Goal: Task Accomplishment & Management: Manage account settings

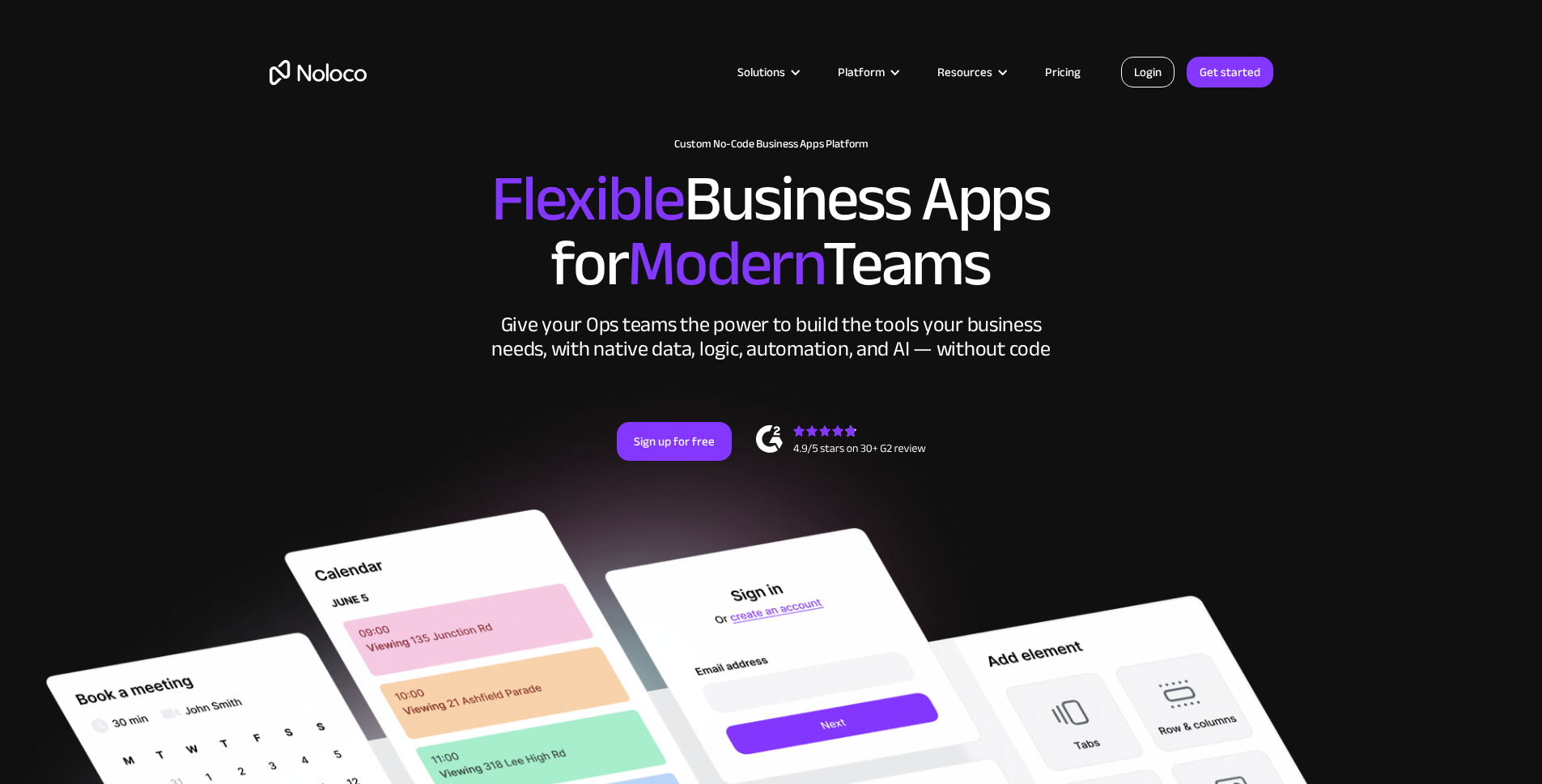
click at [1140, 74] on link "Login" at bounding box center [1147, 72] width 54 height 31
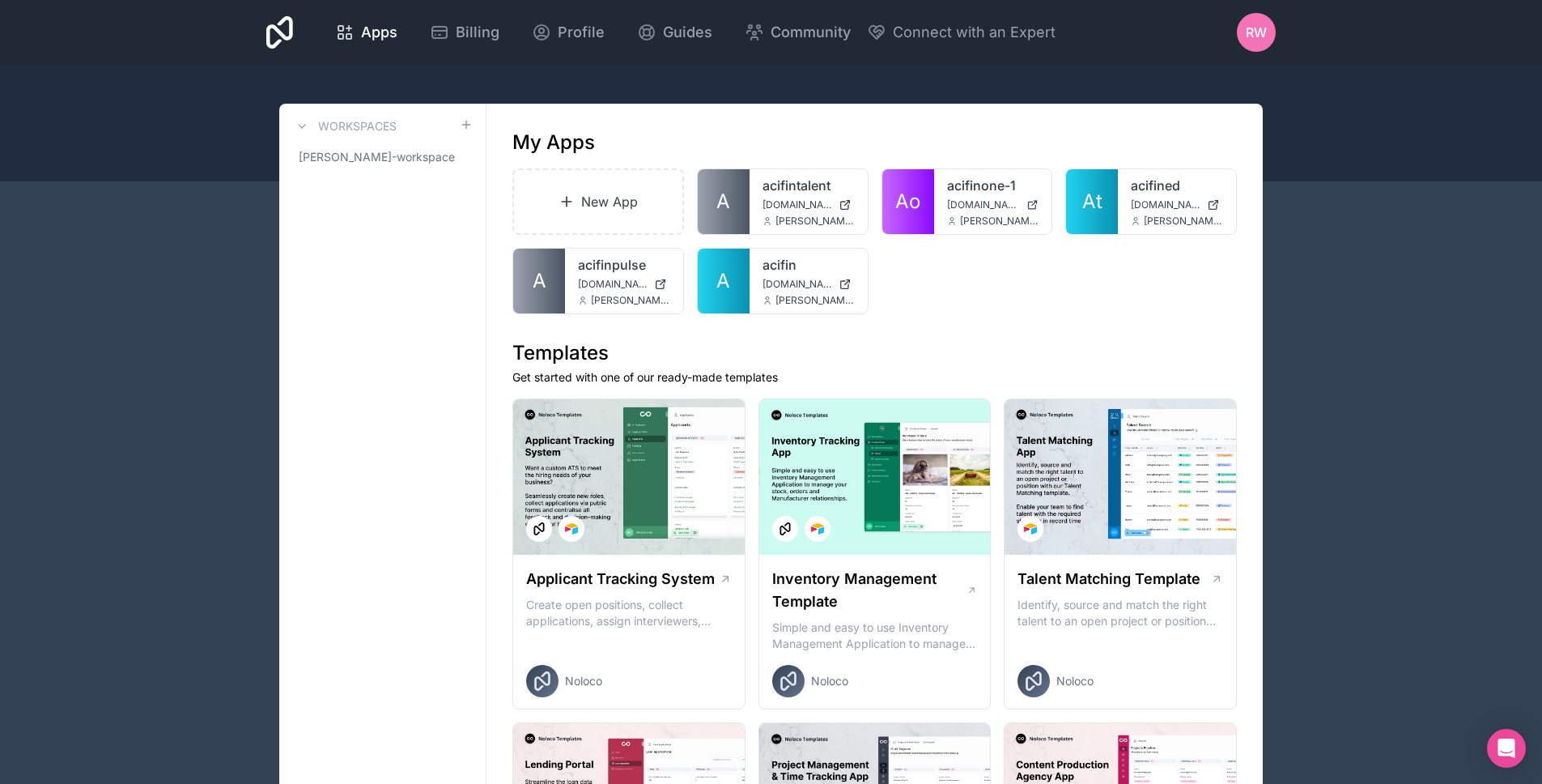
click at [1038, 274] on div "New App A acifintalent [DOMAIN_NAME] [PERSON_NAME][EMAIL_ADDRESS][DOMAIN_NAME] …" at bounding box center [875, 242] width 725 height 146
click at [998, 271] on div "New App A acifintalent [DOMAIN_NAME] [PERSON_NAME][EMAIL_ADDRESS][DOMAIN_NAME] …" at bounding box center [875, 242] width 725 height 146
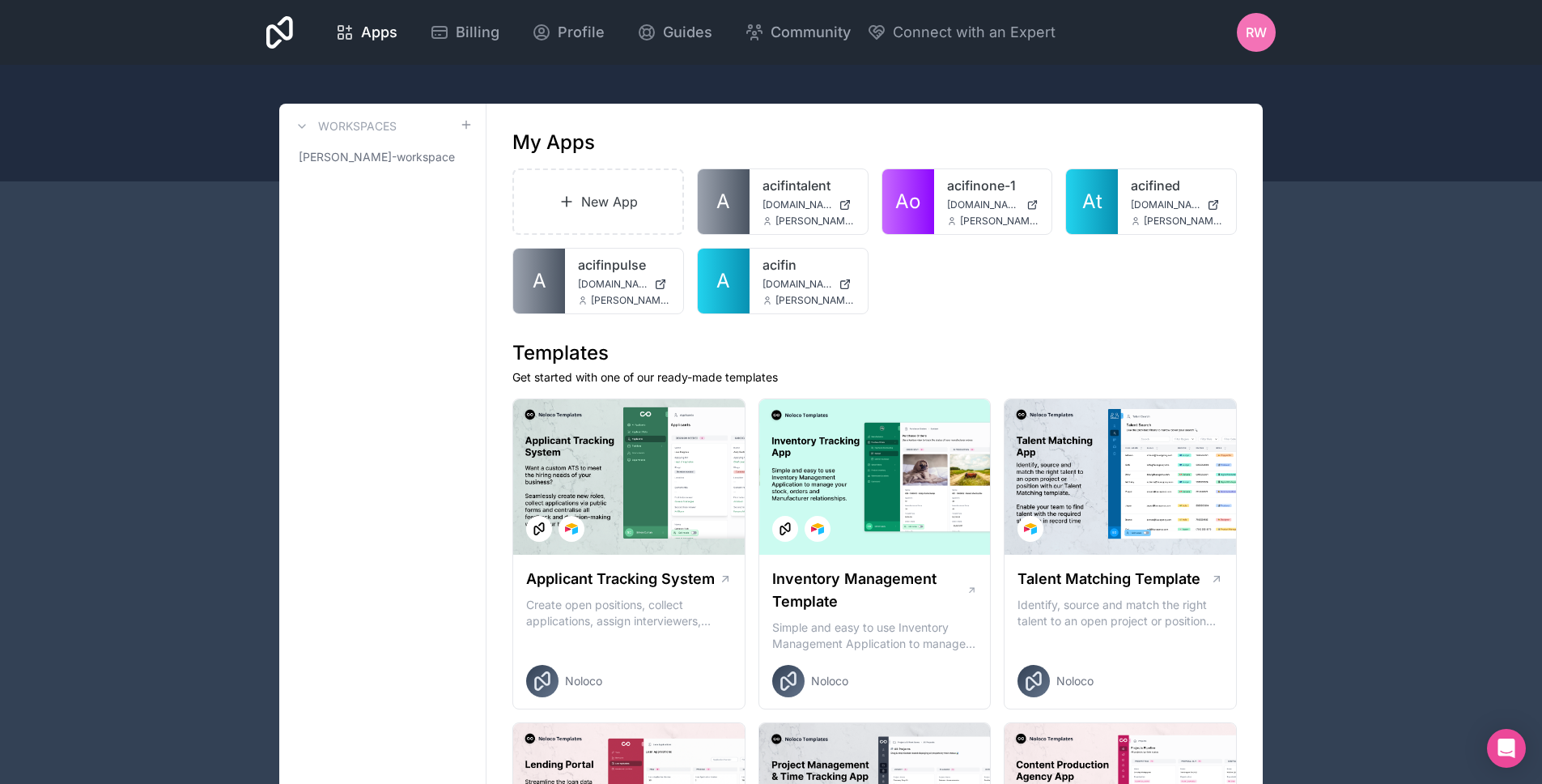
click at [1004, 268] on div "New App A acifintalent [DOMAIN_NAME] [PERSON_NAME][EMAIL_ADDRESS][DOMAIN_NAME] …" at bounding box center [875, 242] width 725 height 146
click at [461, 31] on span "Billing" at bounding box center [477, 32] width 44 height 22
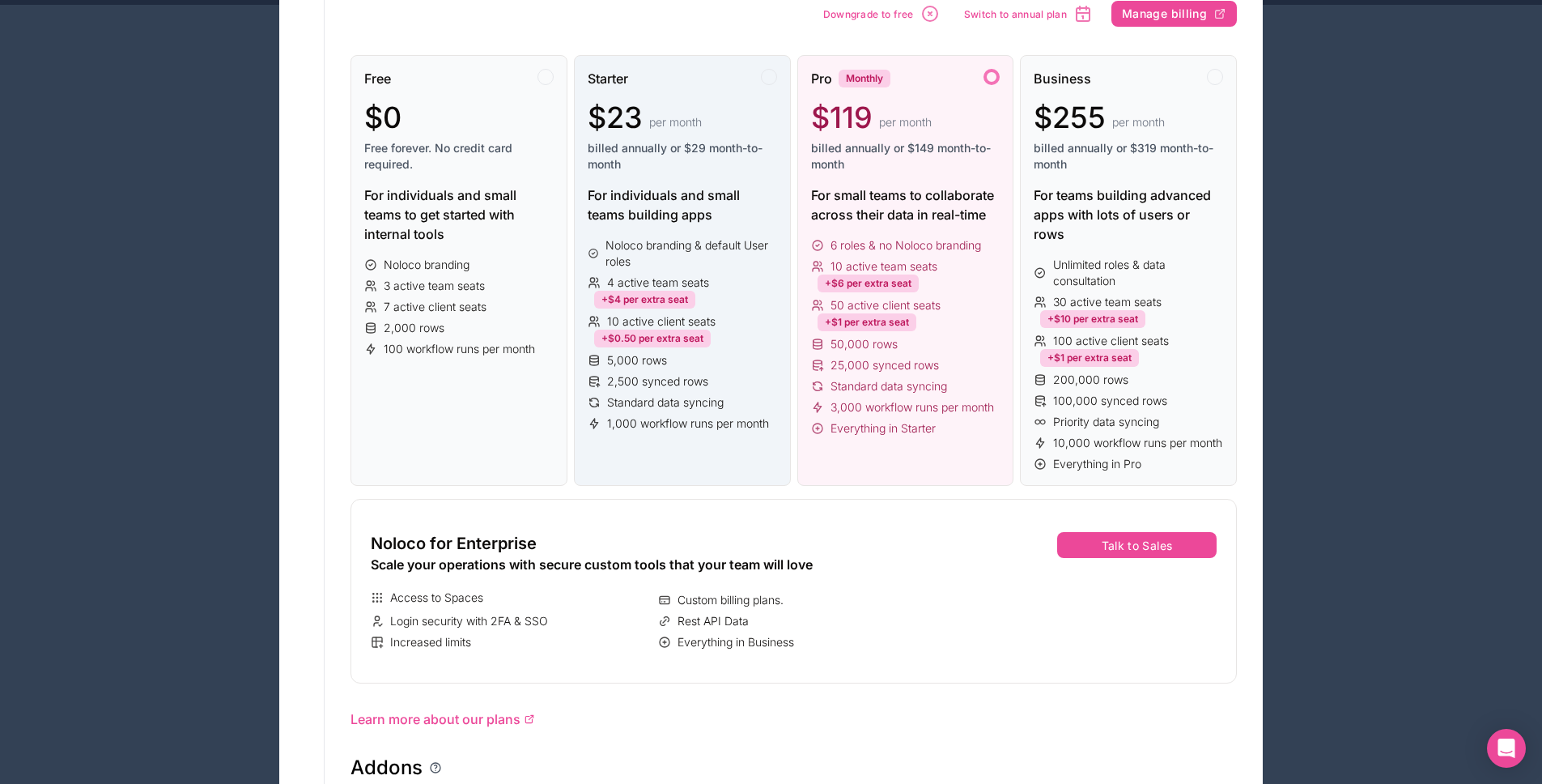
scroll to position [8, 0]
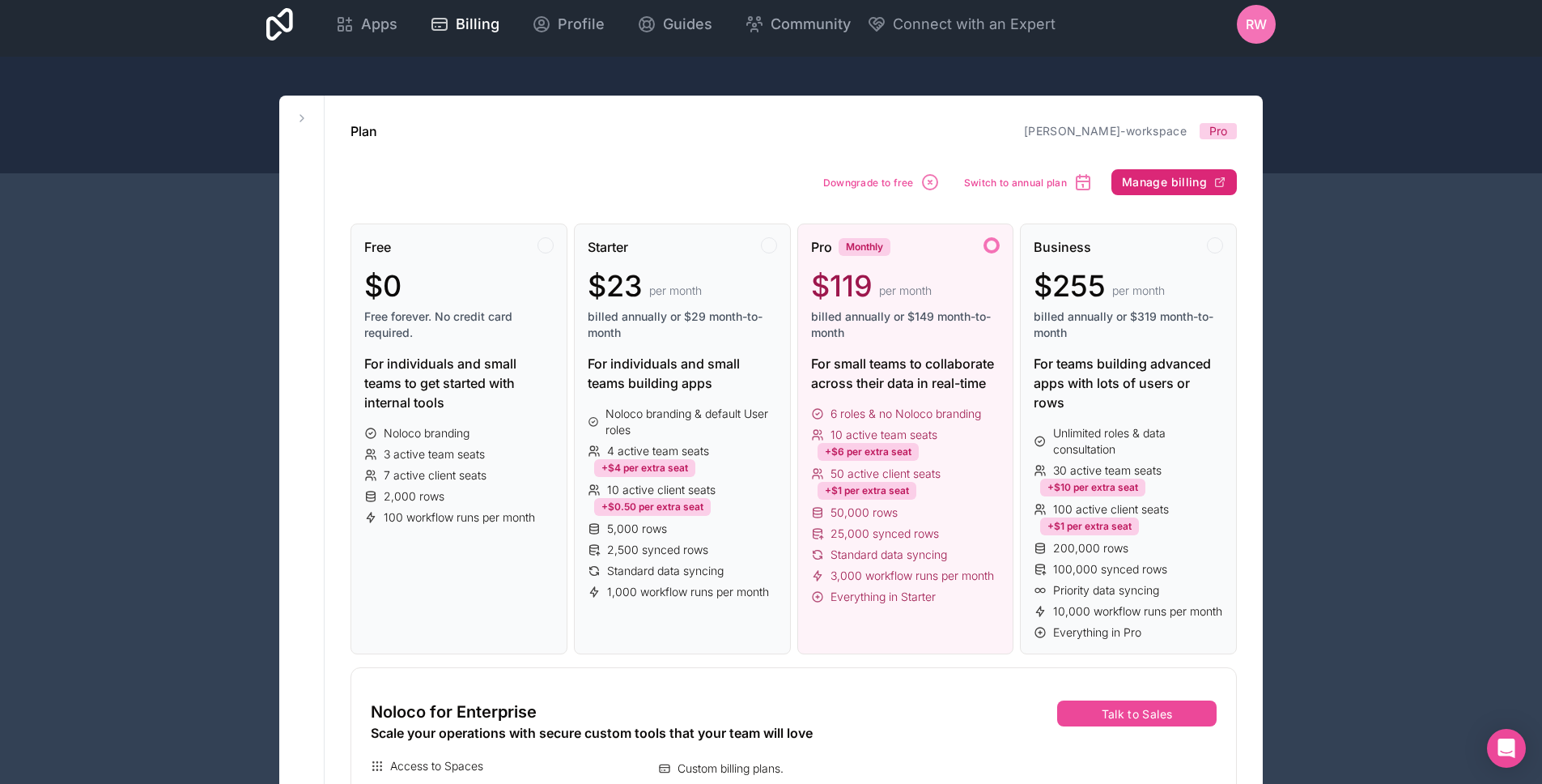
click at [1159, 178] on span "Manage billing" at bounding box center [1164, 182] width 85 height 15
